Goal: Find specific page/section: Find specific page/section

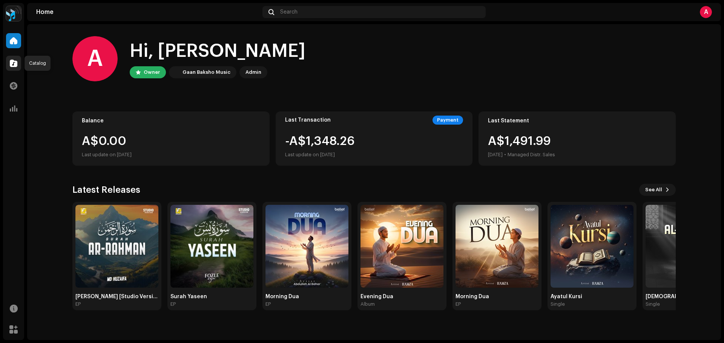
click at [6, 64] on div at bounding box center [13, 63] width 15 height 15
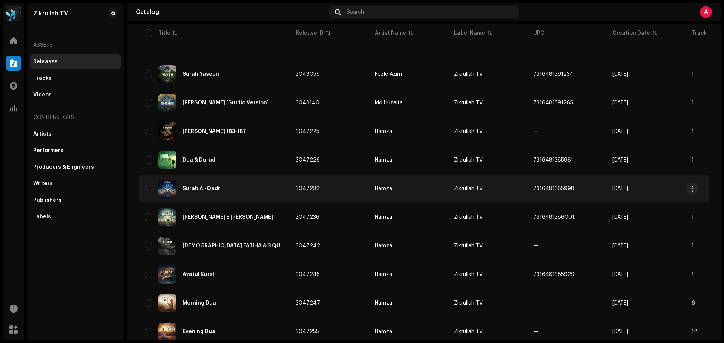
scroll to position [75, 0]
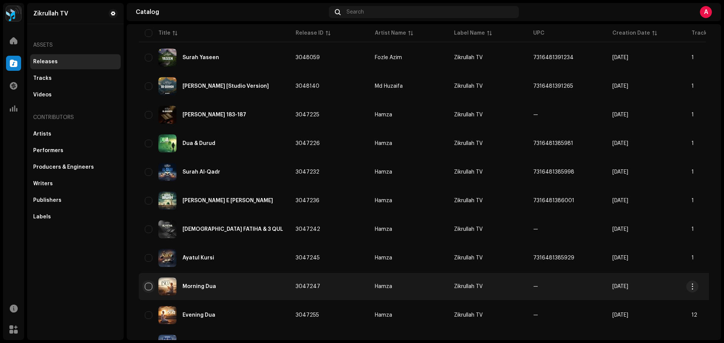
click at [151, 284] on input "checkbox" at bounding box center [149, 287] width 8 height 8
checkbox input "true"
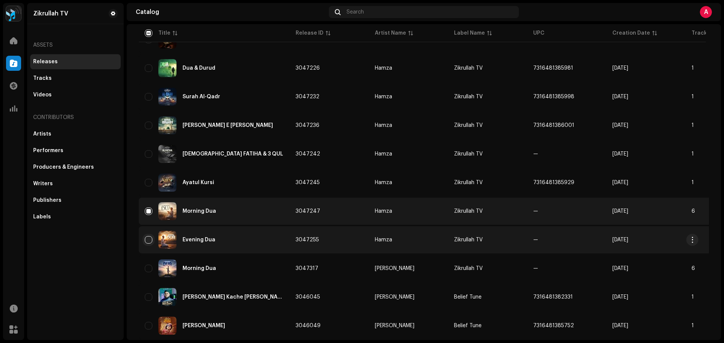
click at [145, 239] on input "Row Unselected" at bounding box center [149, 240] width 8 height 8
checkbox input "true"
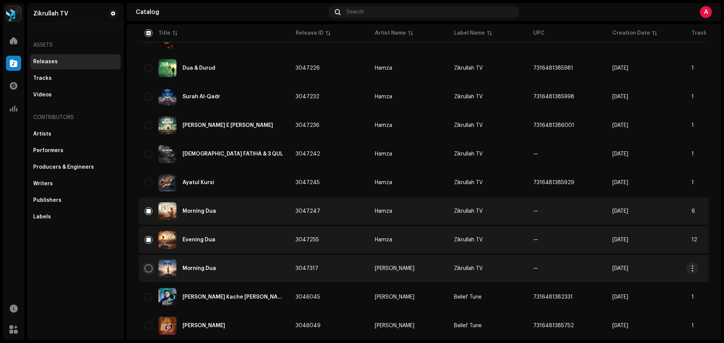
click at [146, 268] on input "Row Unselected" at bounding box center [149, 269] width 8 height 8
click at [148, 270] on input "Row Unselected" at bounding box center [149, 269] width 8 height 8
checkbox input "true"
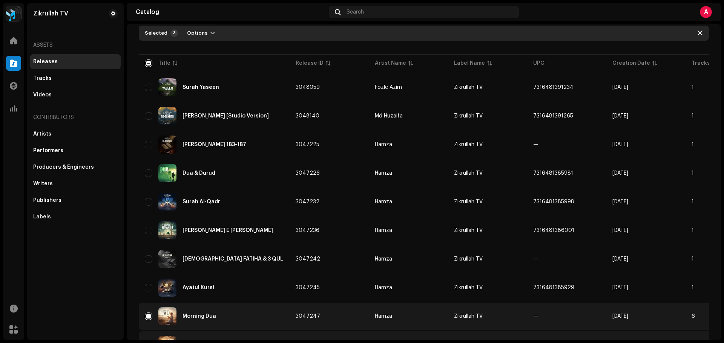
scroll to position [0, 0]
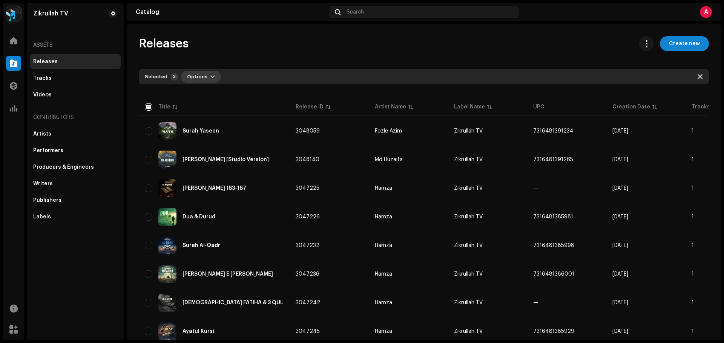
click at [194, 82] on span "Options" at bounding box center [197, 76] width 20 height 15
click at [205, 77] on button "Options" at bounding box center [201, 77] width 40 height 12
click at [37, 74] on div "Tracks" at bounding box center [75, 78] width 90 height 15
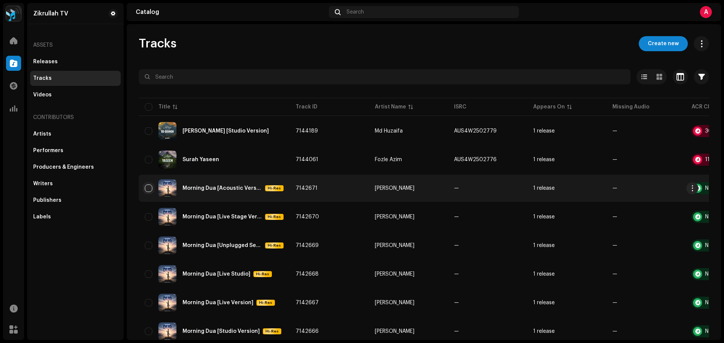
click at [147, 190] on input "checkbox" at bounding box center [149, 189] width 8 height 8
checkbox input "true"
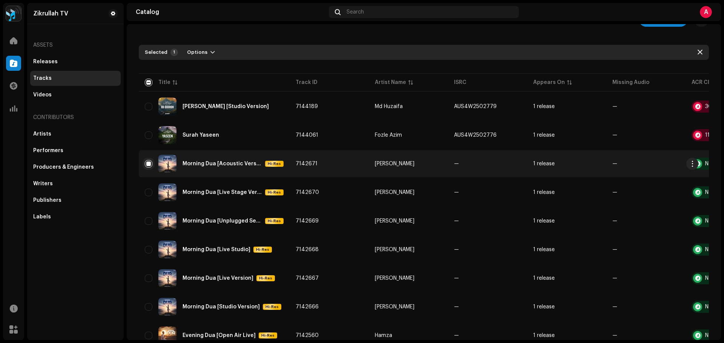
scroll to position [38, 0]
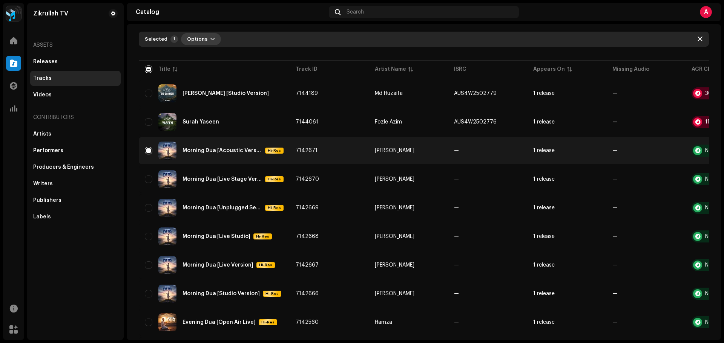
click at [204, 36] on button "Options" at bounding box center [201, 39] width 40 height 12
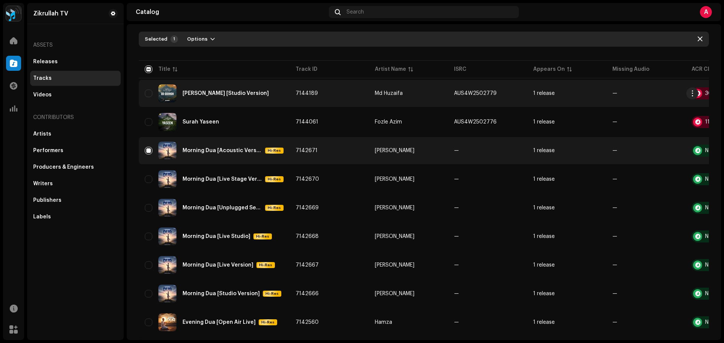
scroll to position [0, 0]
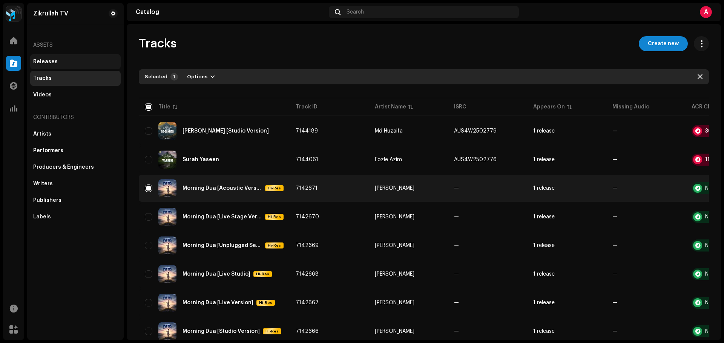
click at [42, 63] on div "Releases" at bounding box center [45, 62] width 25 height 6
